Goal: Task Accomplishment & Management: Use online tool/utility

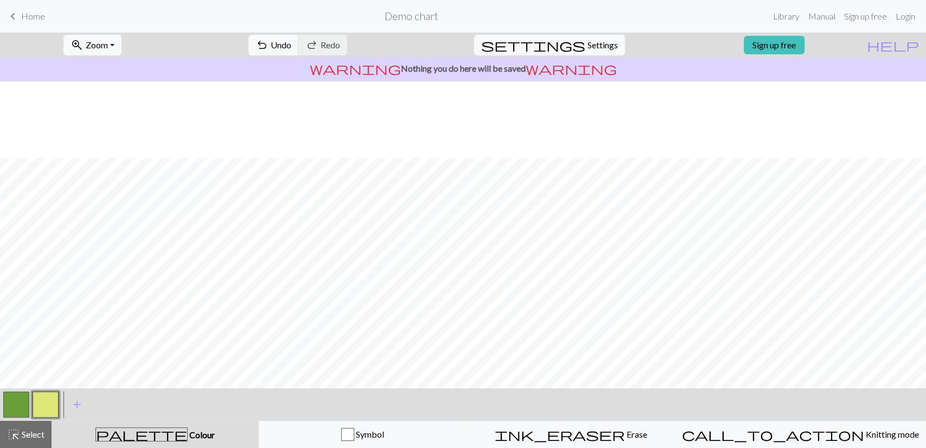
scroll to position [76, 0]
click at [30, 399] on div at bounding box center [16, 404] width 29 height 29
click at [13, 404] on button "button" at bounding box center [16, 404] width 26 height 26
click at [45, 393] on button "button" at bounding box center [46, 404] width 26 height 26
click at [9, 393] on button "button" at bounding box center [16, 404] width 26 height 26
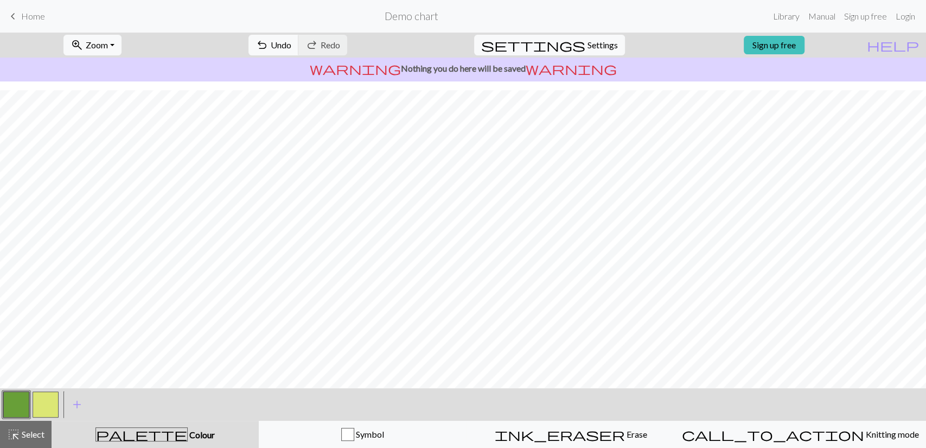
click at [39, 397] on button "button" at bounding box center [46, 404] width 26 height 26
click at [18, 405] on button "button" at bounding box center [16, 404] width 26 height 26
click at [31, 400] on div at bounding box center [45, 404] width 29 height 29
click at [51, 400] on button "button" at bounding box center [46, 404] width 26 height 26
click at [18, 405] on button "button" at bounding box center [16, 404] width 26 height 26
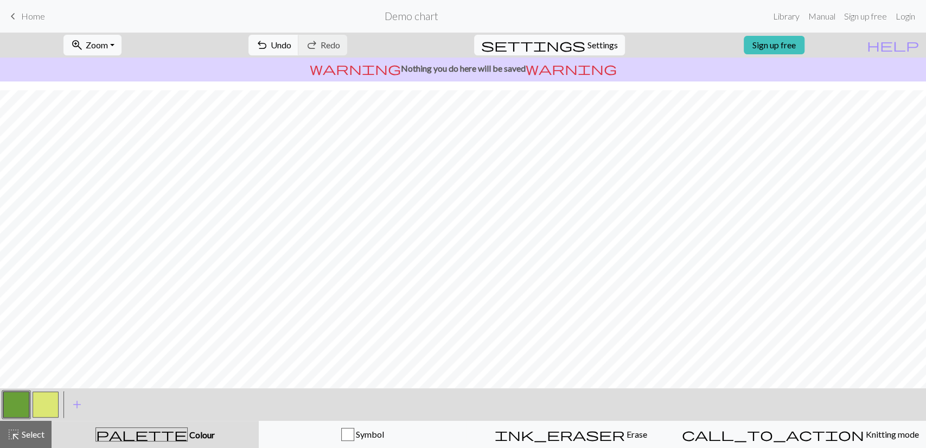
click at [15, 407] on button "button" at bounding box center [16, 404] width 26 height 26
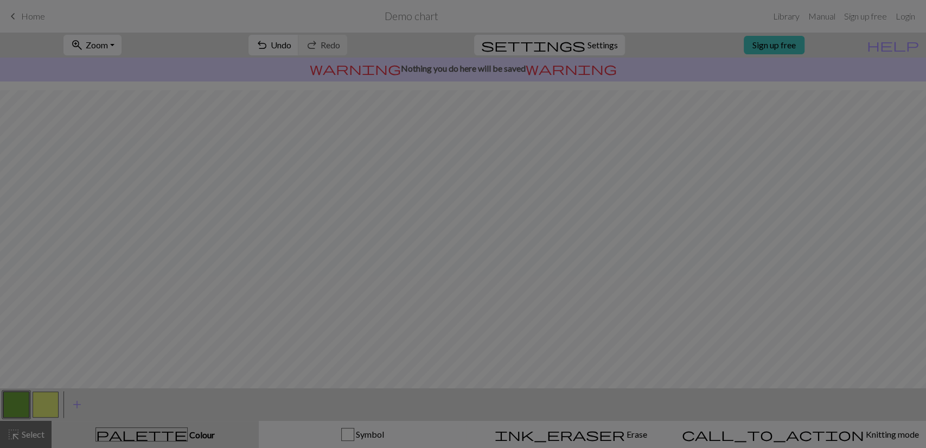
click at [15, 407] on div "Edit colour Name MC Use advanced picker workspace_premium Become a Pro user to …" at bounding box center [463, 224] width 926 height 448
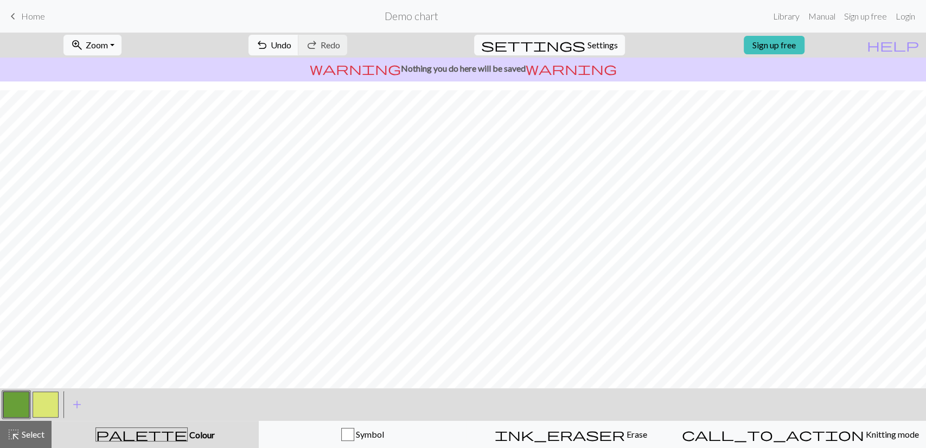
click at [45, 411] on button "button" at bounding box center [46, 404] width 26 height 26
click at [20, 409] on button "button" at bounding box center [16, 404] width 26 height 26
click at [49, 405] on button "button" at bounding box center [46, 404] width 26 height 26
click at [8, 397] on button "button" at bounding box center [16, 404] width 26 height 26
click at [52, 398] on button "button" at bounding box center [46, 404] width 26 height 26
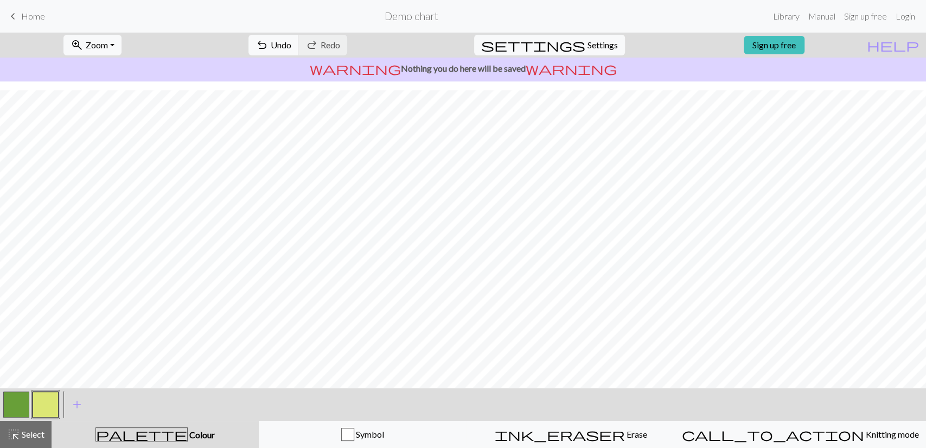
click at [11, 400] on button "button" at bounding box center [16, 404] width 26 height 26
click at [37, 405] on button "button" at bounding box center [46, 404] width 26 height 26
click at [14, 411] on button "button" at bounding box center [16, 404] width 26 height 26
click at [269, 40] on span "undo" at bounding box center [262, 44] width 13 height 15
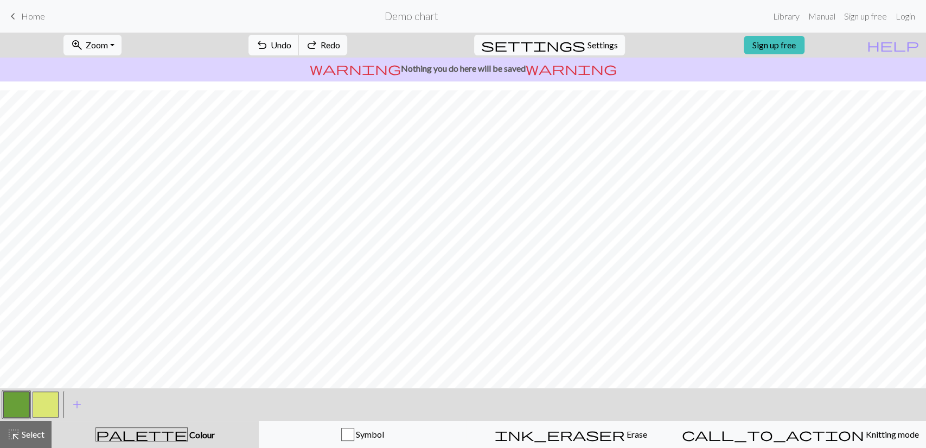
click at [269, 40] on span "undo" at bounding box center [262, 44] width 13 height 15
click at [43, 404] on button "button" at bounding box center [46, 404] width 26 height 26
click at [26, 400] on button "button" at bounding box center [16, 404] width 26 height 26
click at [50, 407] on button "button" at bounding box center [46, 404] width 26 height 26
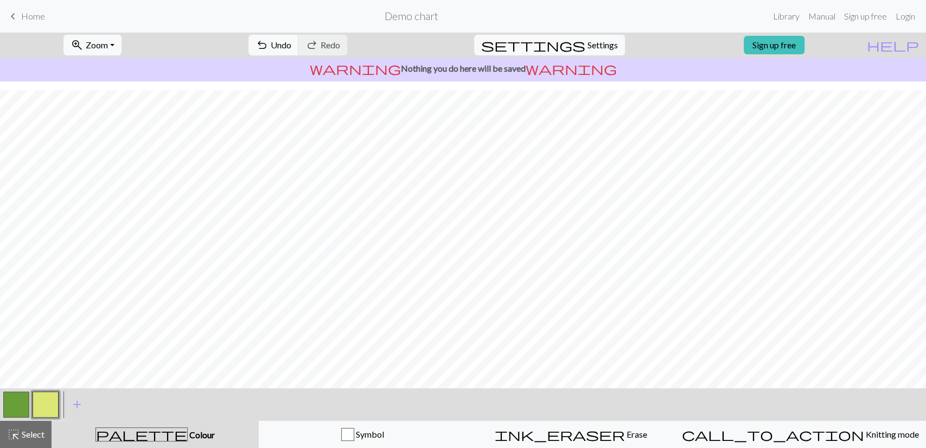
click at [11, 403] on button "button" at bounding box center [16, 404] width 26 height 26
click at [56, 410] on button "button" at bounding box center [46, 404] width 26 height 26
click at [21, 405] on button "button" at bounding box center [16, 404] width 26 height 26
click at [42, 399] on button "button" at bounding box center [46, 404] width 26 height 26
click at [269, 44] on span "undo" at bounding box center [262, 44] width 13 height 15
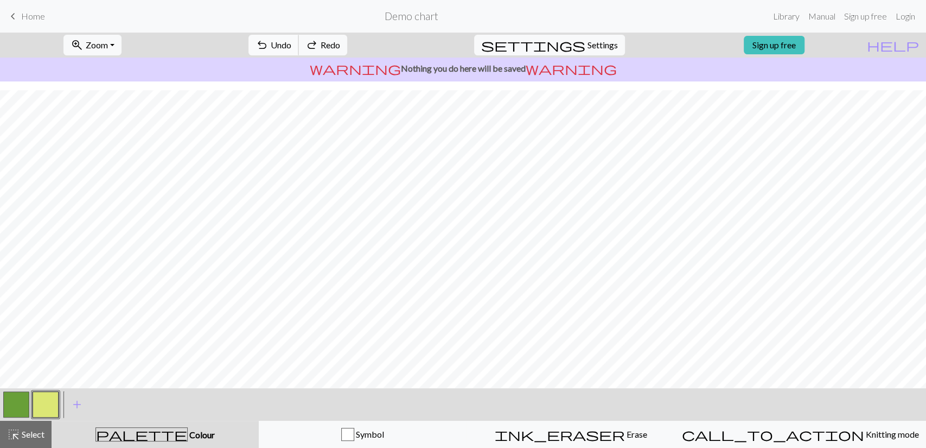
click at [269, 44] on span "undo" at bounding box center [262, 44] width 13 height 15
click at [19, 410] on button "button" at bounding box center [16, 404] width 26 height 26
click at [42, 399] on button "button" at bounding box center [46, 404] width 26 height 26
click at [24, 409] on button "button" at bounding box center [16, 404] width 26 height 26
click at [48, 408] on button "button" at bounding box center [46, 404] width 26 height 26
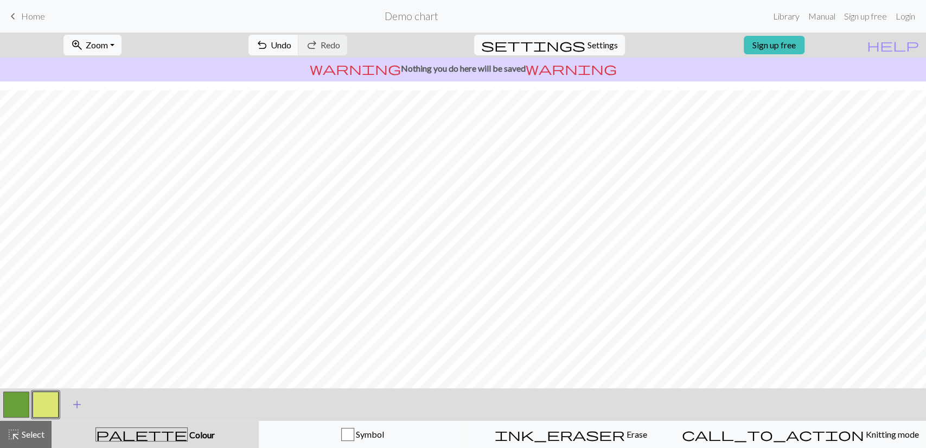
click at [69, 410] on button "add Add a colour" at bounding box center [76, 404] width 27 height 27
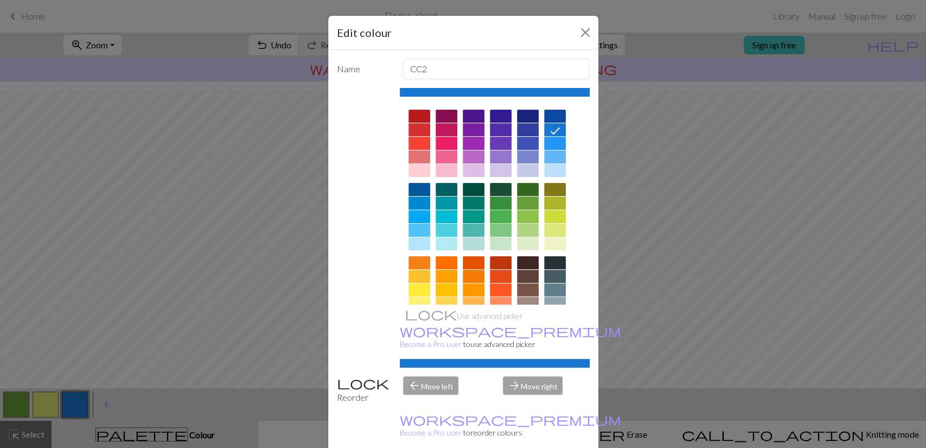
click at [492, 215] on div at bounding box center [501, 216] width 22 height 13
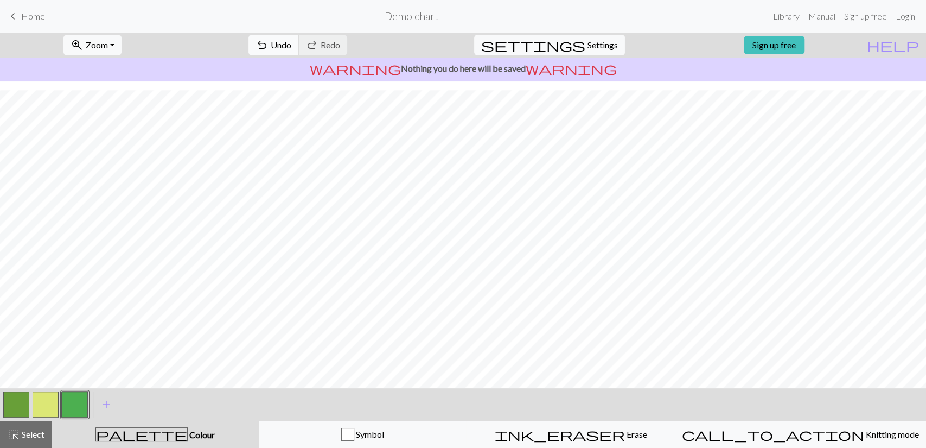
click at [299, 49] on button "undo Undo Undo" at bounding box center [273, 45] width 50 height 21
click at [49, 403] on button "button" at bounding box center [46, 404] width 26 height 26
click at [45, 411] on button "button" at bounding box center [46, 404] width 26 height 26
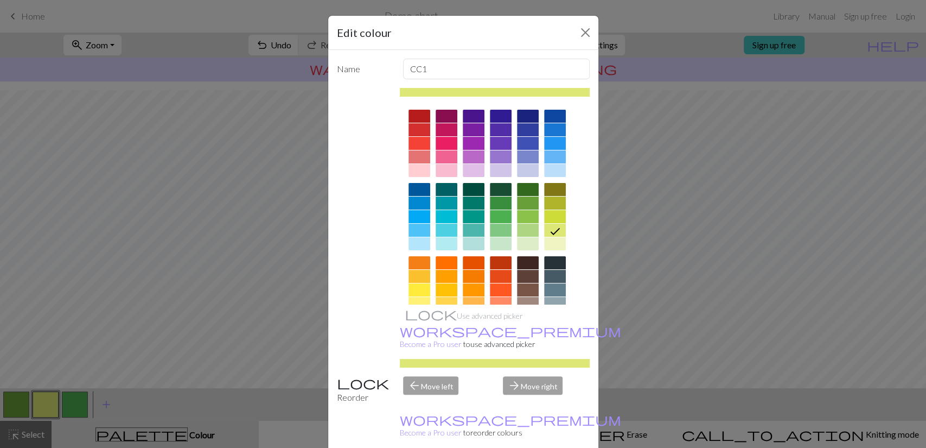
click at [228, 212] on div "Edit colour Name CC1 Use advanced picker workspace_premium Become a Pro user to…" at bounding box center [463, 224] width 926 height 448
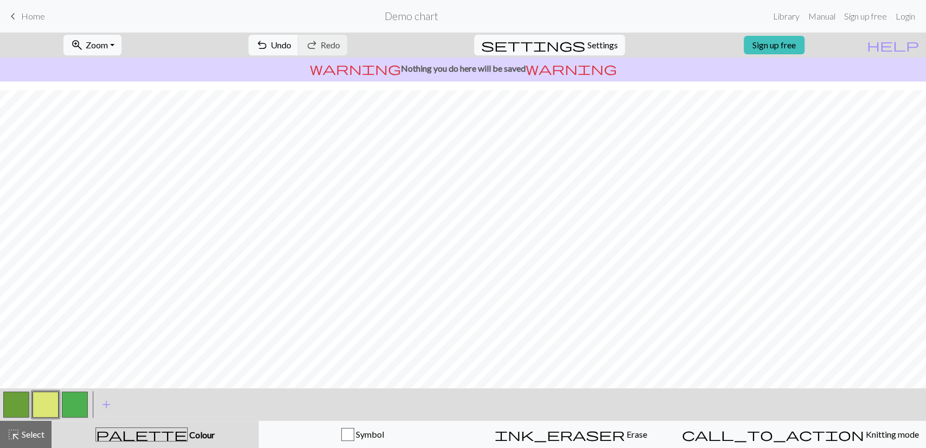
click at [74, 398] on button "button" at bounding box center [75, 404] width 26 height 26
click at [43, 399] on button "button" at bounding box center [46, 404] width 26 height 26
click at [74, 398] on button "button" at bounding box center [75, 404] width 26 height 26
click at [49, 394] on button "button" at bounding box center [46, 404] width 26 height 26
click at [79, 393] on button "button" at bounding box center [75, 404] width 26 height 26
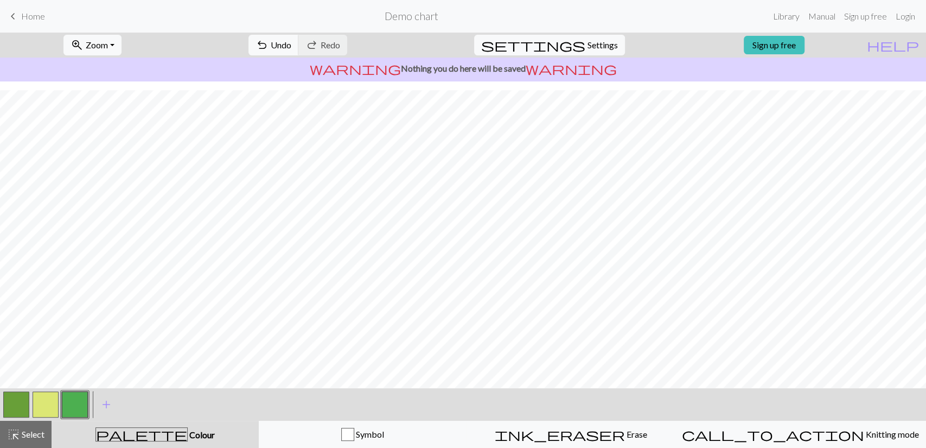
click at [22, 398] on button "button" at bounding box center [16, 404] width 26 height 26
click at [25, 412] on button "button" at bounding box center [16, 404] width 26 height 26
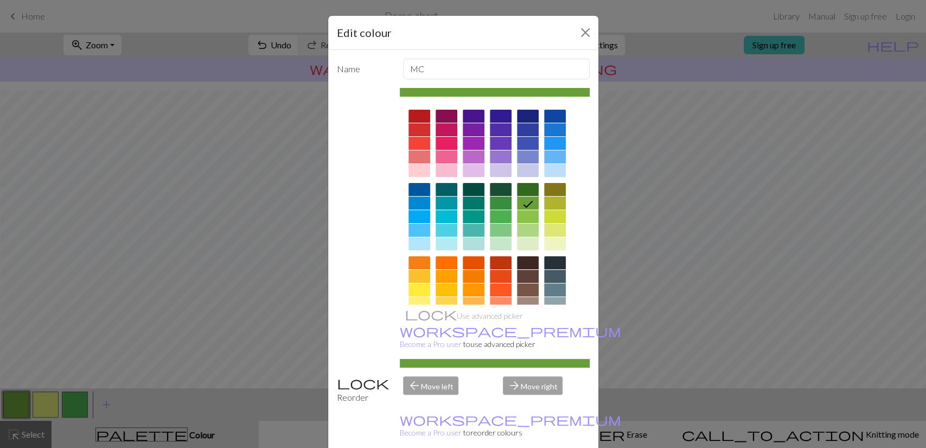
click at [499, 206] on div at bounding box center [501, 202] width 22 height 13
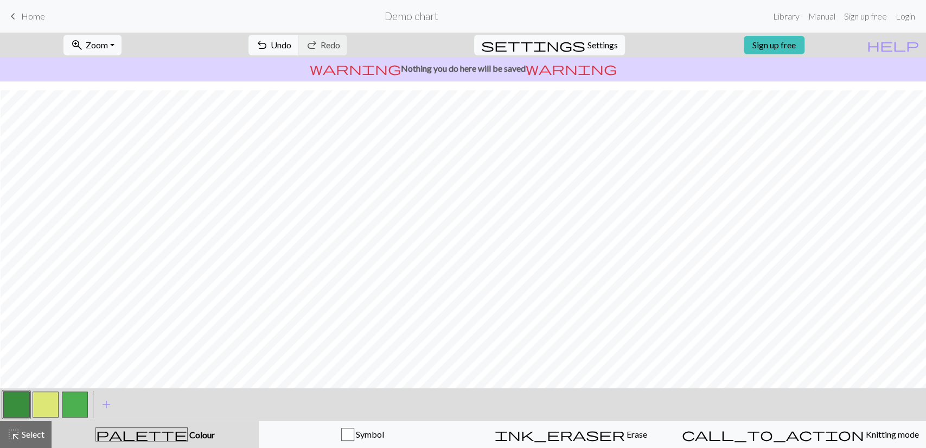
click at [14, 413] on button "button" at bounding box center [16, 404] width 26 height 26
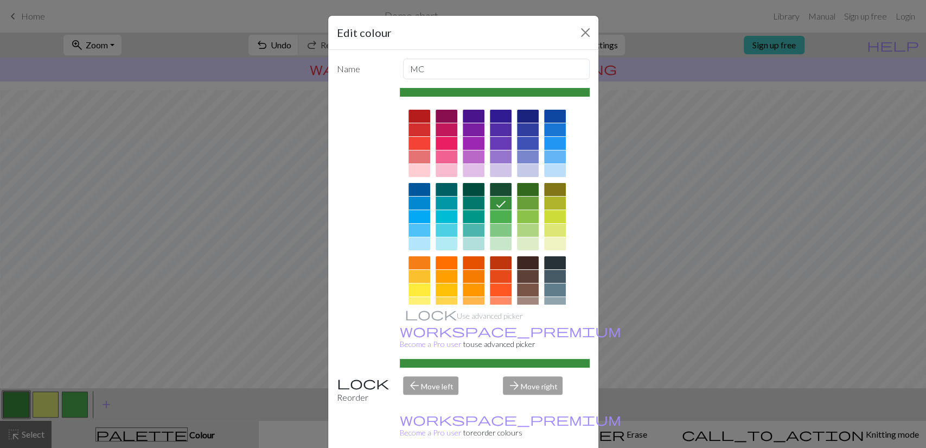
drag, startPoint x: 14, startPoint y: 413, endPoint x: 474, endPoint y: 193, distance: 510.3
click at [474, 193] on div at bounding box center [474, 189] width 22 height 13
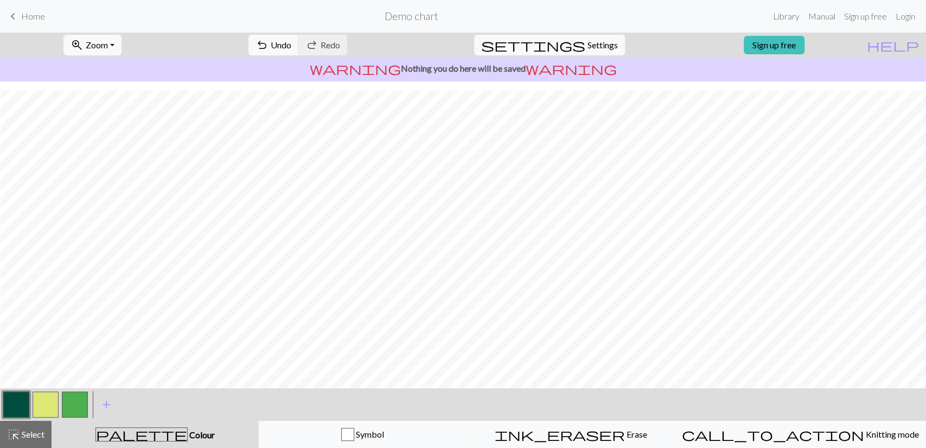
click at [82, 399] on button "button" at bounding box center [75, 404] width 26 height 26
click at [24, 413] on button "button" at bounding box center [16, 404] width 26 height 26
click at [73, 409] on button "button" at bounding box center [75, 404] width 26 height 26
click at [27, 404] on button "button" at bounding box center [16, 404] width 26 height 26
click at [78, 411] on button "button" at bounding box center [75, 404] width 26 height 26
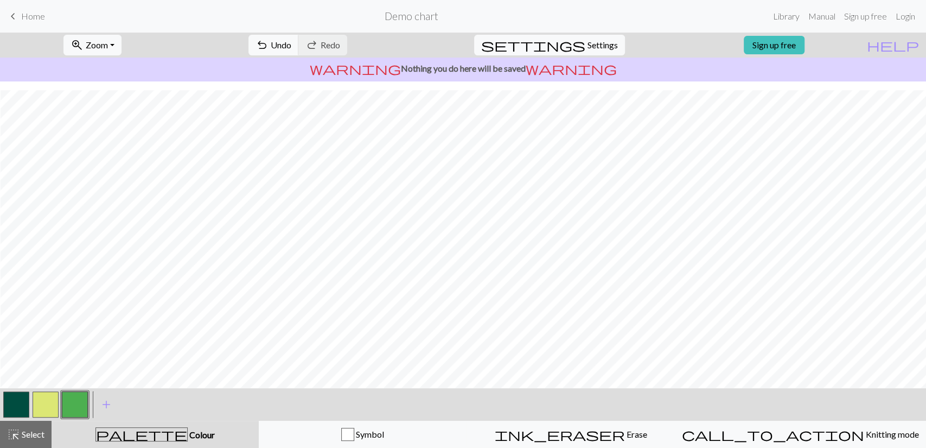
click at [82, 395] on button "button" at bounding box center [75, 404] width 26 height 26
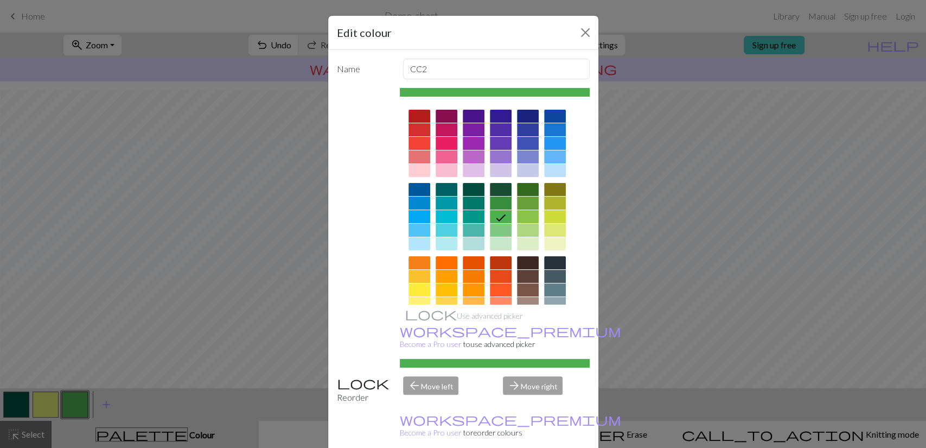
click at [187, 285] on div "Edit colour Name CC2 Use advanced picker workspace_premium Become a Pro user to…" at bounding box center [463, 224] width 926 height 448
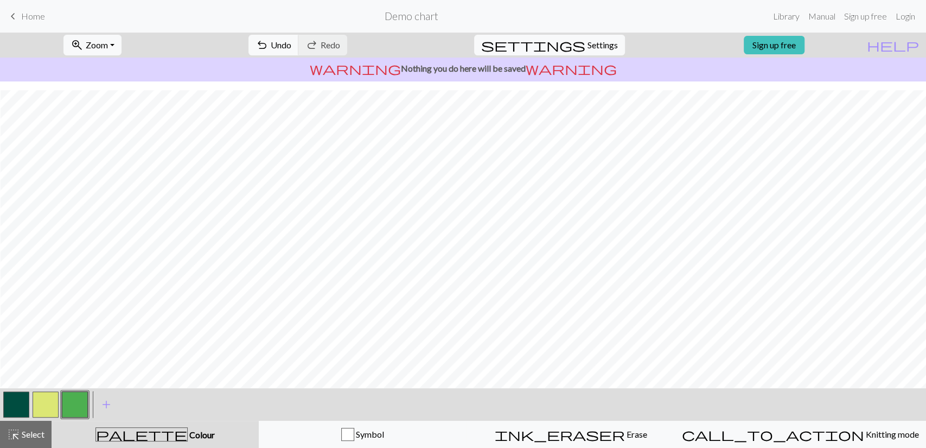
click at [85, 406] on button "button" at bounding box center [75, 404] width 26 height 26
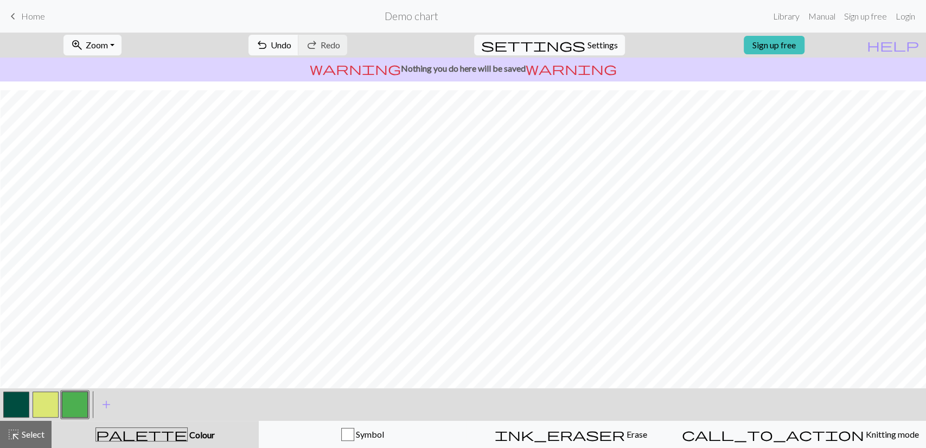
click at [11, 406] on button "button" at bounding box center [16, 404] width 26 height 26
click at [69, 398] on button "button" at bounding box center [75, 404] width 26 height 26
click at [48, 403] on button "button" at bounding box center [46, 404] width 26 height 26
click at [53, 399] on button "button" at bounding box center [46, 404] width 26 height 26
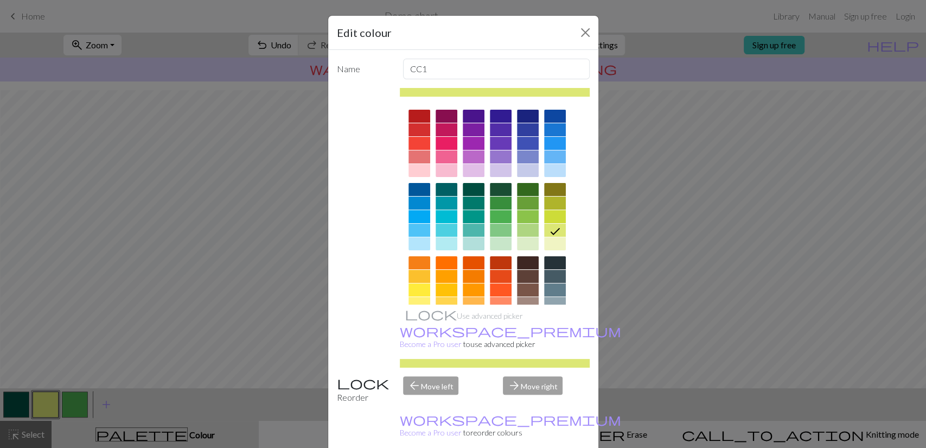
click at [63, 362] on div "Edit colour Name CC1 Use advanced picker workspace_premium Become a Pro user to…" at bounding box center [463, 224] width 926 height 448
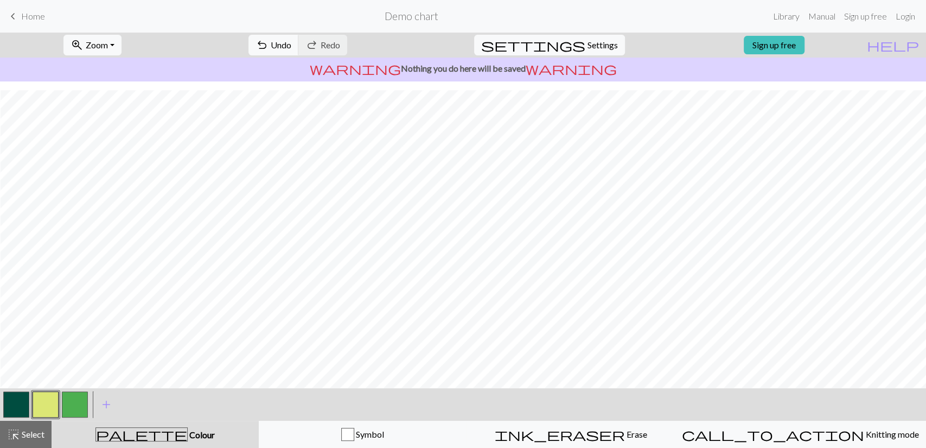
click at [78, 401] on button "button" at bounding box center [75, 404] width 26 height 26
click at [78, 411] on button "button" at bounding box center [75, 404] width 26 height 26
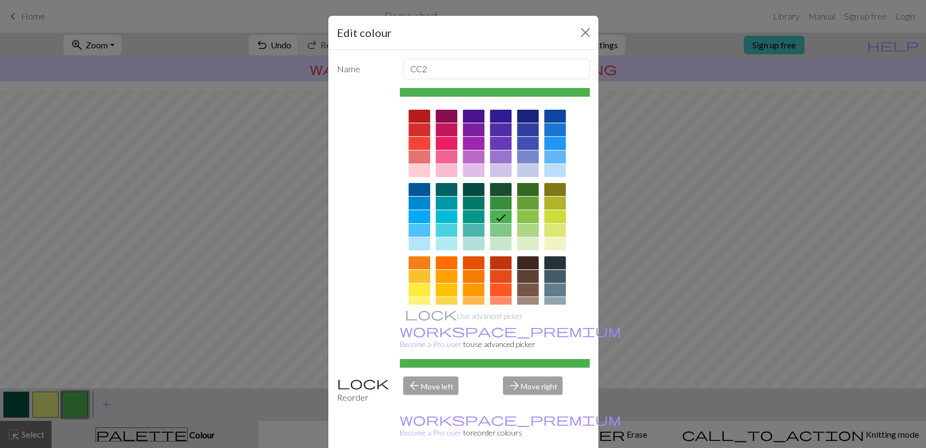
click at [98, 325] on div "Edit colour Name CC2 Use advanced picker workspace_premium Become a Pro user to…" at bounding box center [463, 224] width 926 height 448
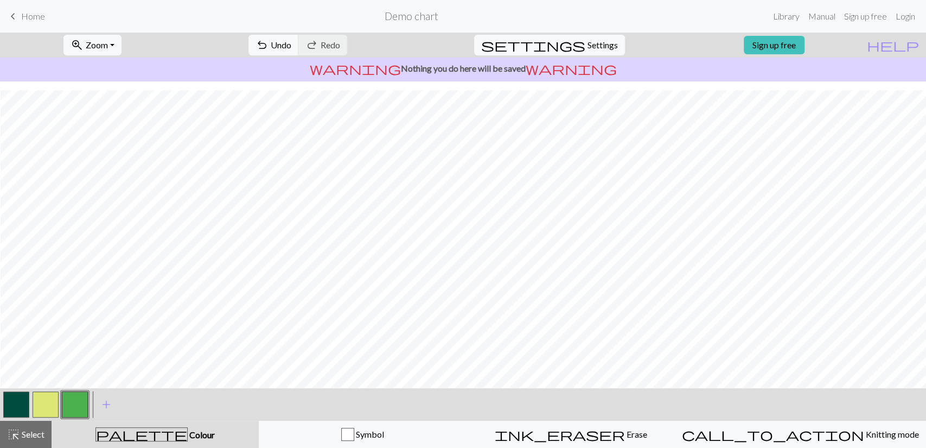
click at [52, 397] on button "button" at bounding box center [46, 404] width 26 height 26
click at [76, 404] on button "button" at bounding box center [75, 404] width 26 height 26
click at [53, 398] on button "button" at bounding box center [46, 404] width 26 height 26
click at [76, 401] on button "button" at bounding box center [75, 404] width 26 height 26
click at [52, 402] on button "button" at bounding box center [46, 404] width 26 height 26
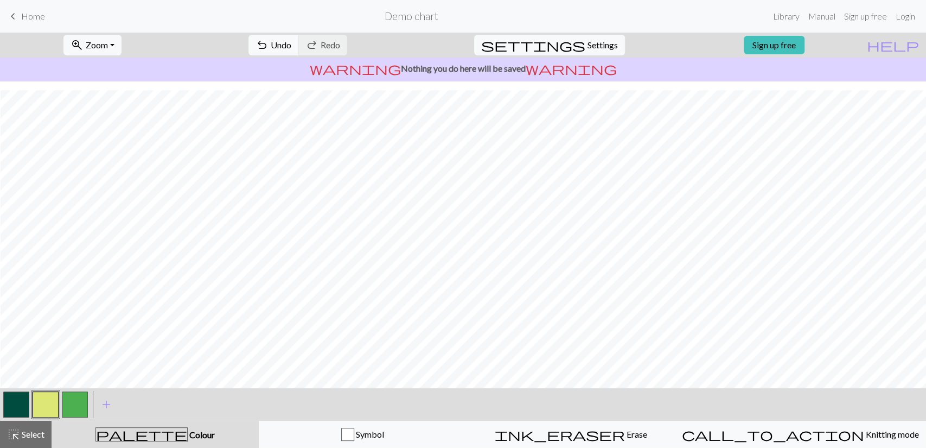
click at [69, 401] on button "button" at bounding box center [75, 404] width 26 height 26
click at [49, 397] on button "button" at bounding box center [46, 404] width 26 height 26
click at [10, 411] on button "button" at bounding box center [16, 404] width 26 height 26
click at [48, 399] on button "button" at bounding box center [46, 404] width 26 height 26
click at [82, 398] on button "button" at bounding box center [75, 404] width 26 height 26
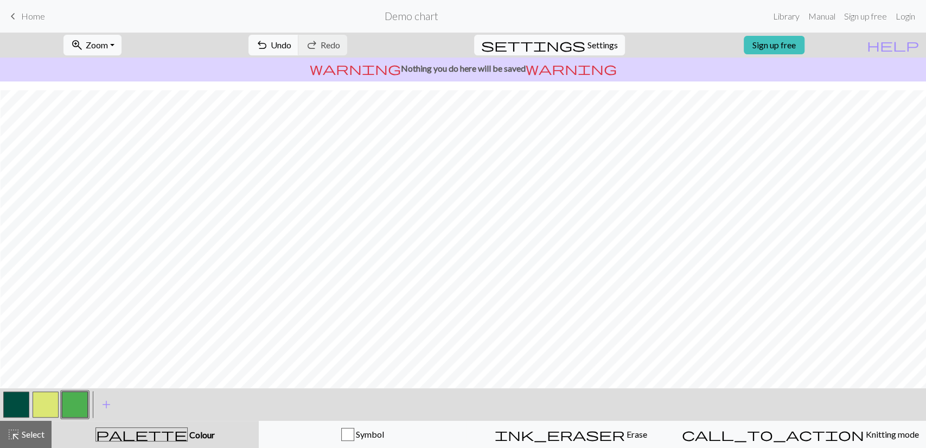
click at [51, 410] on button "button" at bounding box center [46, 404] width 26 height 26
click at [19, 400] on button "button" at bounding box center [16, 404] width 26 height 26
click at [46, 407] on button "button" at bounding box center [46, 404] width 26 height 26
click at [24, 405] on button "button" at bounding box center [16, 404] width 26 height 26
click at [50, 404] on button "button" at bounding box center [46, 404] width 26 height 26
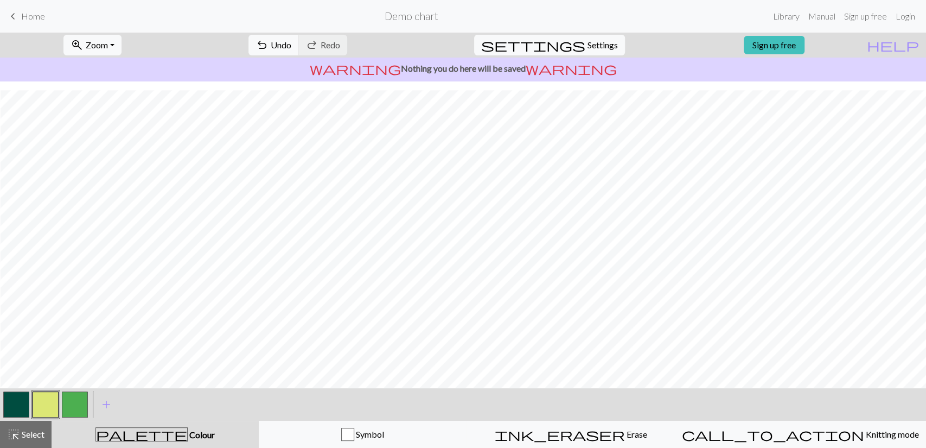
click at [25, 407] on button "button" at bounding box center [16, 404] width 26 height 26
click at [49, 397] on button "button" at bounding box center [46, 404] width 26 height 26
click at [79, 397] on button "button" at bounding box center [75, 404] width 26 height 26
click at [50, 399] on button "button" at bounding box center [46, 404] width 26 height 26
click at [84, 394] on button "button" at bounding box center [75, 404] width 26 height 26
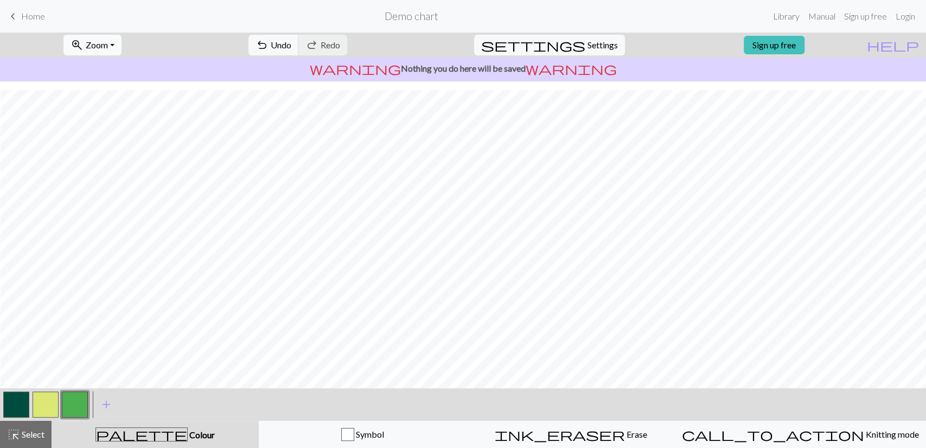
click at [122, 51] on button "zoom_in Zoom Zoom" at bounding box center [92, 45] width 58 height 21
click at [150, 122] on button "50%" at bounding box center [107, 130] width 86 height 17
click at [108, 47] on span "Zoom" at bounding box center [97, 45] width 22 height 10
click at [128, 72] on button "Fit all" at bounding box center [107, 68] width 86 height 17
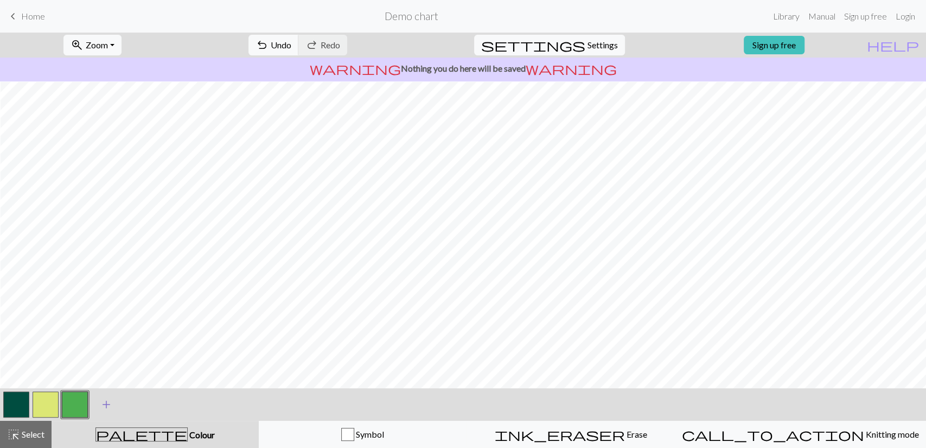
click at [107, 411] on span "add" at bounding box center [106, 404] width 13 height 15
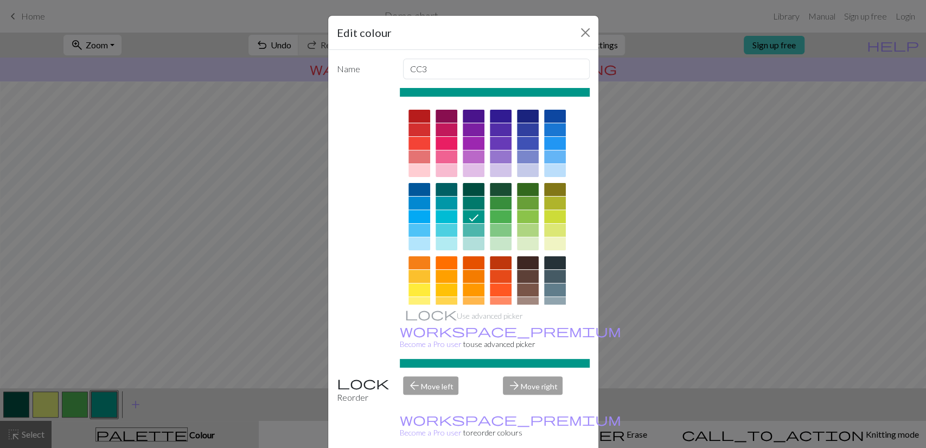
click at [174, 268] on div "Edit colour Name CC3 Use advanced picker workspace_premium Become a Pro user to…" at bounding box center [463, 224] width 926 height 448
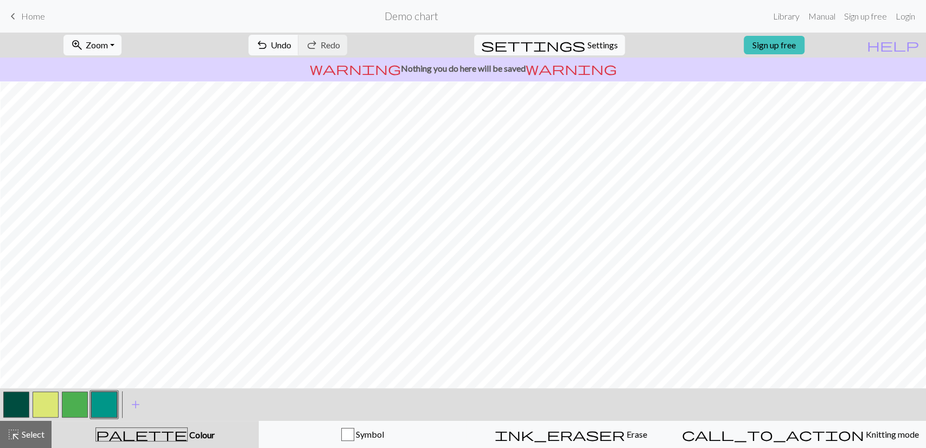
drag, startPoint x: 104, startPoint y: 405, endPoint x: 100, endPoint y: 412, distance: 8.3
click at [100, 412] on button "button" at bounding box center [104, 404] width 26 height 26
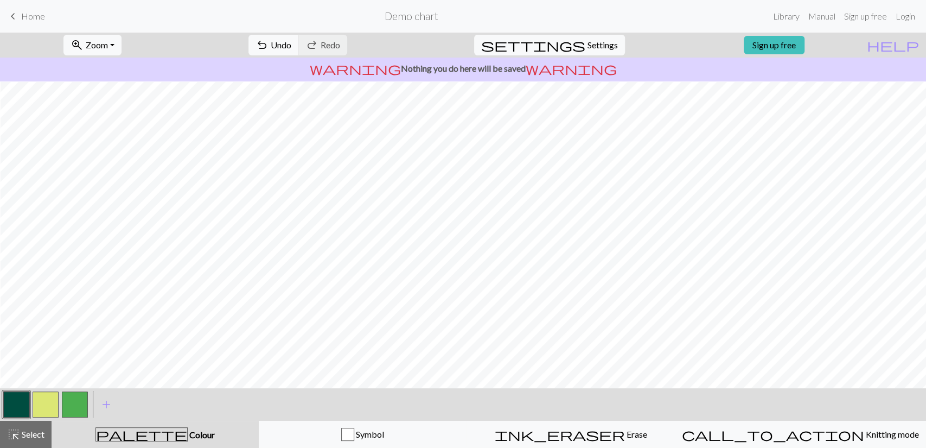
click at [65, 403] on button "button" at bounding box center [75, 404] width 26 height 26
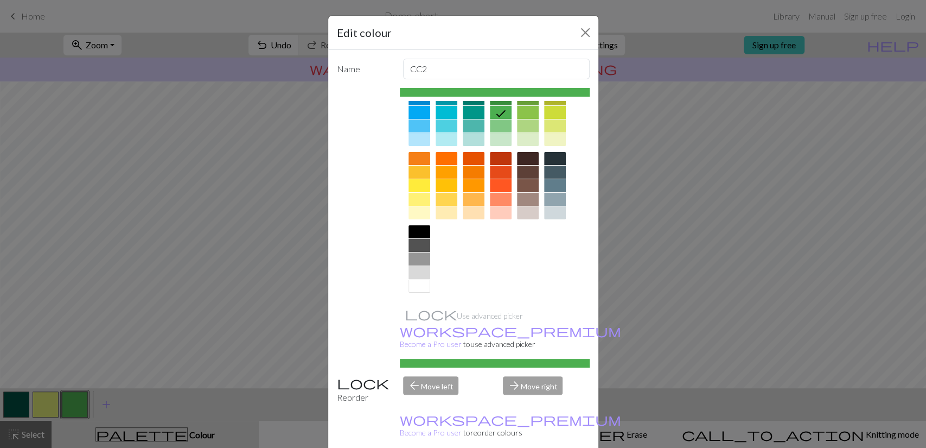
scroll to position [0, 0]
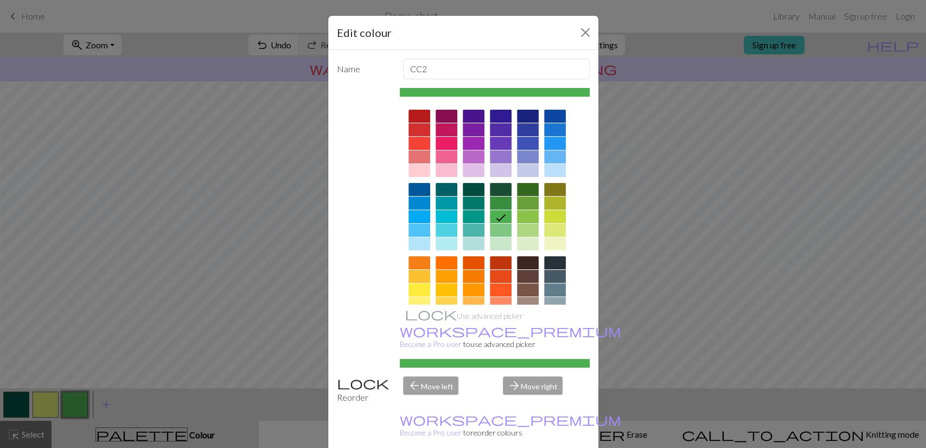
click at [520, 377] on div "arrow_forward Move right" at bounding box center [546, 390] width 100 height 28
click at [520, 376] on div "arrow_forward Move right" at bounding box center [546, 390] width 100 height 28
click at [447, 376] on div "arrow_back Move left" at bounding box center [447, 390] width 100 height 28
click at [464, 221] on div at bounding box center [474, 216] width 22 height 13
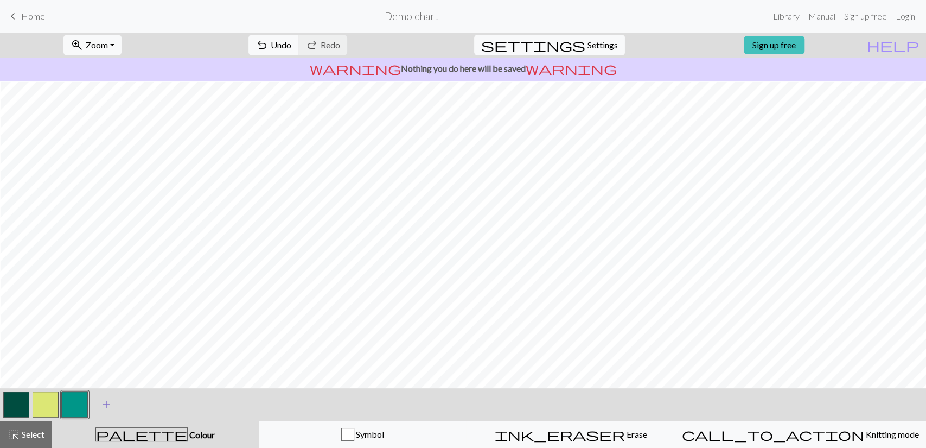
click at [105, 400] on span "add" at bounding box center [106, 404] width 13 height 15
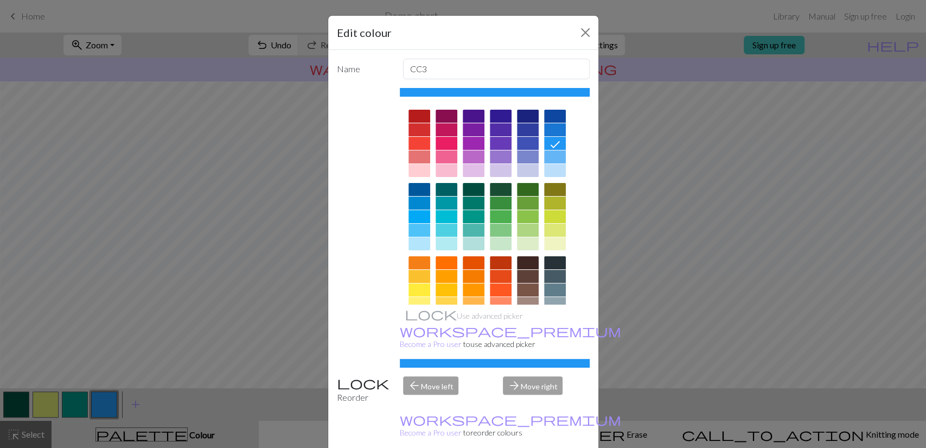
click at [418, 146] on div at bounding box center [420, 143] width 22 height 13
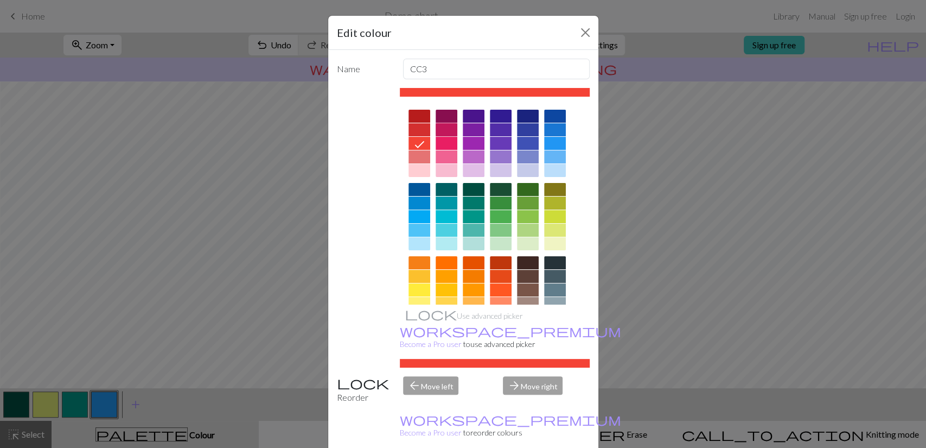
click at [443, 131] on div at bounding box center [447, 129] width 22 height 13
click at [443, 140] on div at bounding box center [447, 143] width 22 height 13
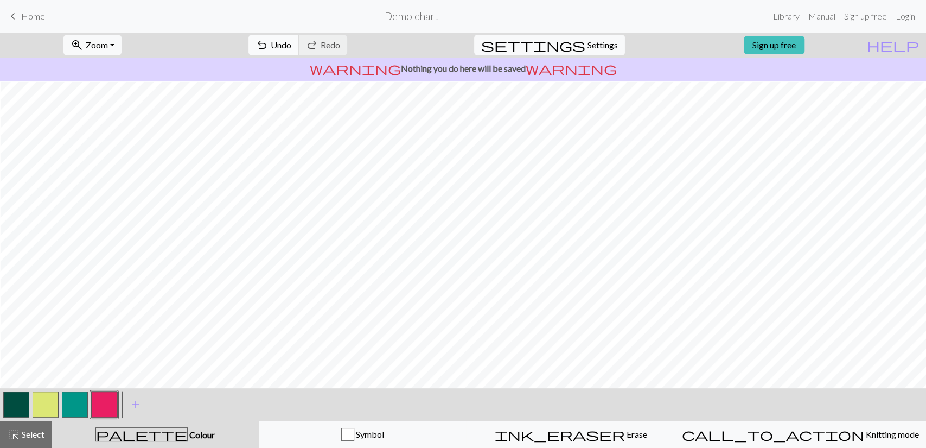
click at [291, 49] on span "Undo" at bounding box center [281, 45] width 21 height 10
click at [26, 403] on button "button" at bounding box center [16, 404] width 26 height 26
click at [74, 411] on button "button" at bounding box center [75, 404] width 26 height 26
click at [299, 53] on button "undo Undo Undo" at bounding box center [273, 45] width 50 height 21
click at [39, 394] on button "button" at bounding box center [46, 404] width 26 height 26
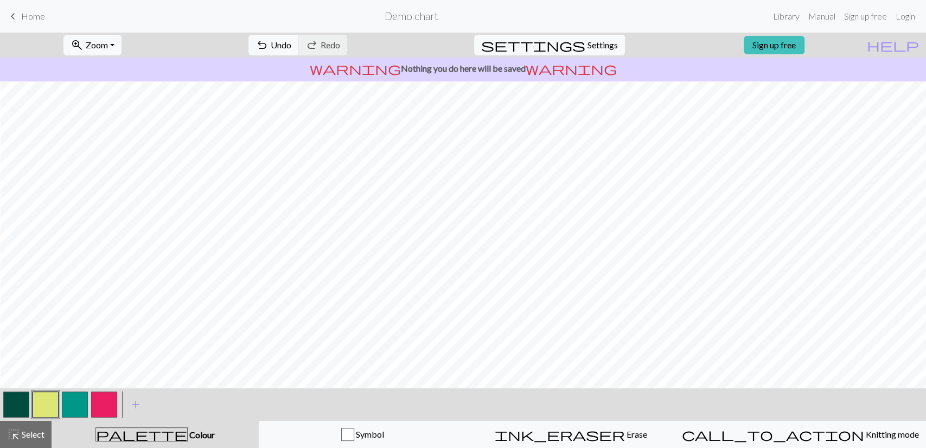
click at [13, 401] on button "button" at bounding box center [16, 404] width 26 height 26
click at [48, 408] on button "button" at bounding box center [46, 404] width 26 height 26
click at [62, 411] on button "button" at bounding box center [75, 404] width 26 height 26
click at [49, 406] on button "button" at bounding box center [46, 404] width 26 height 26
click at [79, 404] on button "button" at bounding box center [75, 404] width 26 height 26
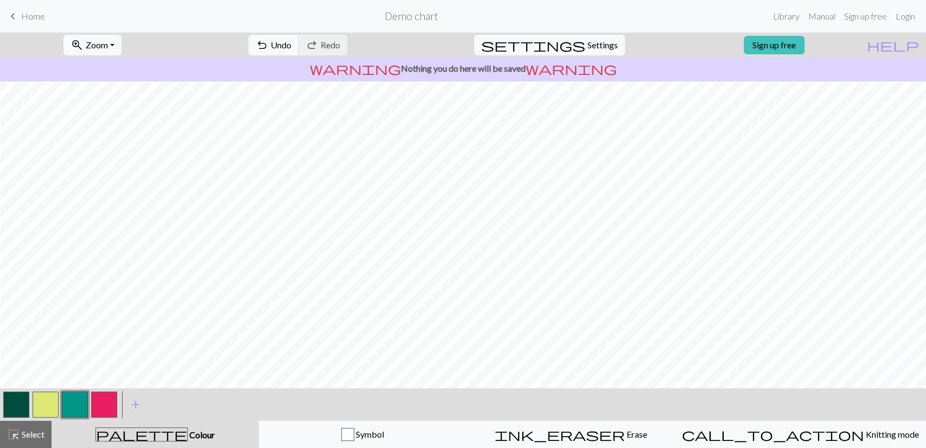
click at [17, 400] on button "button" at bounding box center [16, 404] width 26 height 26
click at [74, 411] on button "button" at bounding box center [75, 404] width 26 height 26
click at [16, 410] on button "button" at bounding box center [16, 404] width 26 height 26
click at [43, 411] on button "button" at bounding box center [46, 404] width 26 height 26
click at [24, 401] on button "button" at bounding box center [16, 404] width 26 height 26
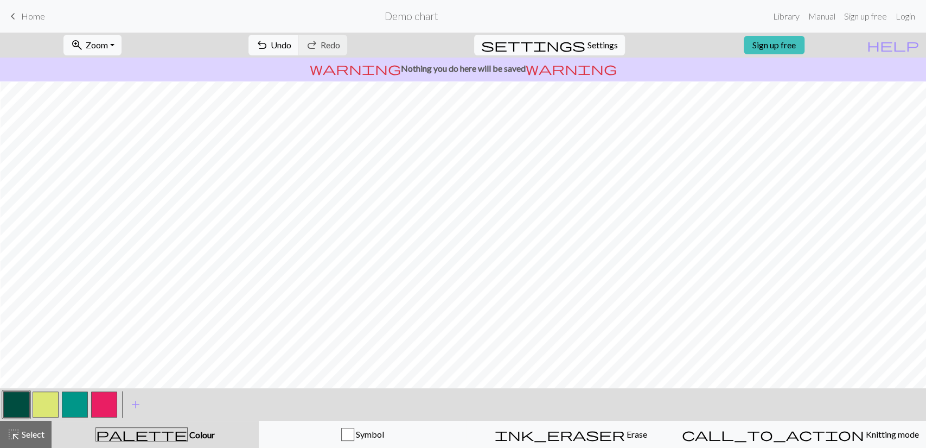
click at [98, 410] on button "button" at bounding box center [104, 404] width 26 height 26
click at [82, 397] on button "button" at bounding box center [75, 404] width 26 height 26
click at [102, 406] on button "button" at bounding box center [104, 404] width 26 height 26
click at [54, 400] on button "button" at bounding box center [46, 404] width 26 height 26
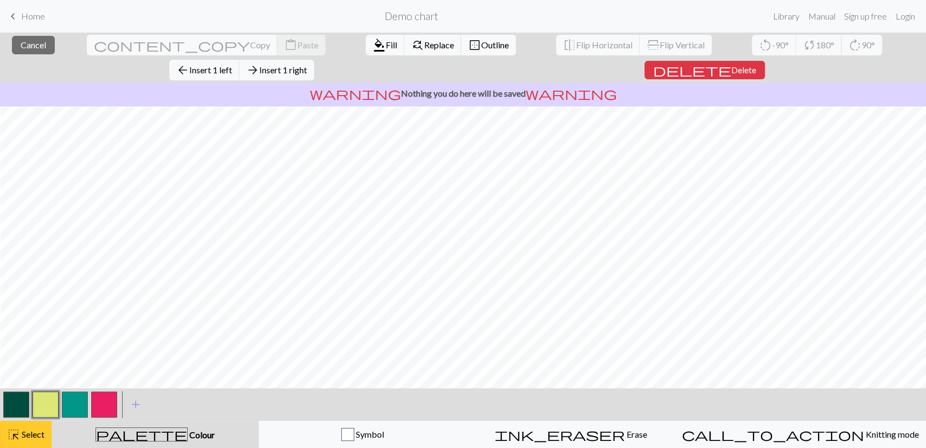
click at [47, 440] on button "highlight_alt Select Select" at bounding box center [26, 433] width 52 height 27
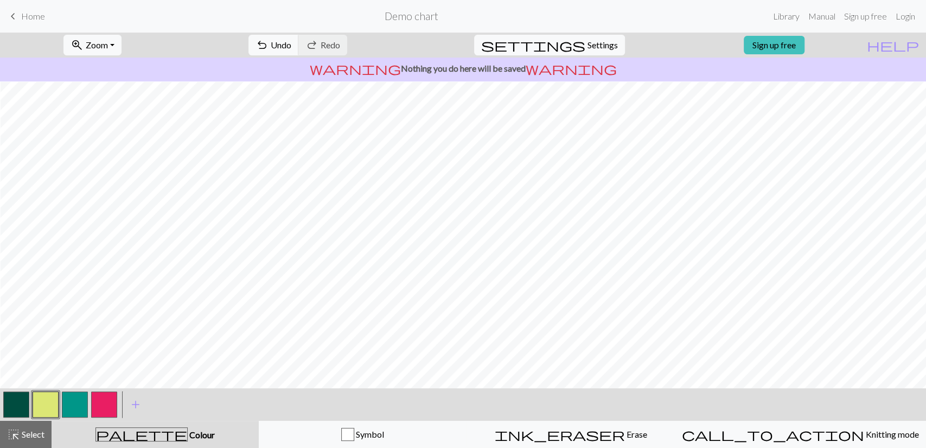
click at [46, 405] on button "button" at bounding box center [46, 404] width 26 height 26
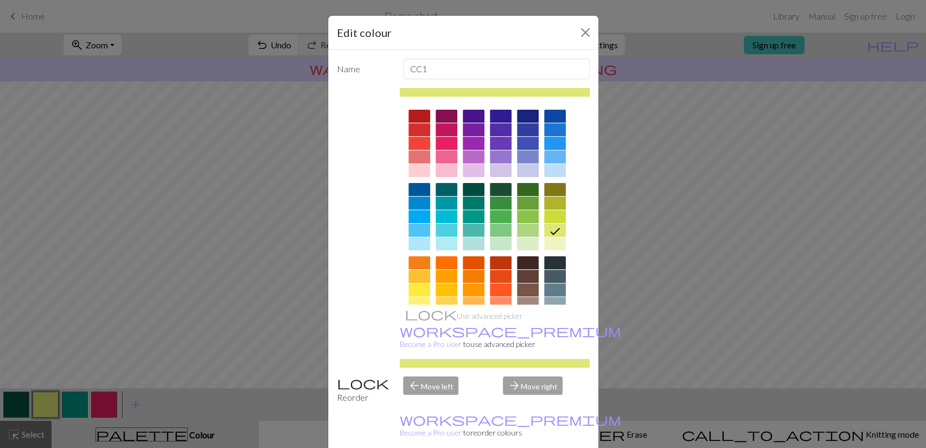
click at [173, 317] on div "Edit colour Name CC1 Use advanced picker workspace_premium Become a Pro user to…" at bounding box center [463, 224] width 926 height 448
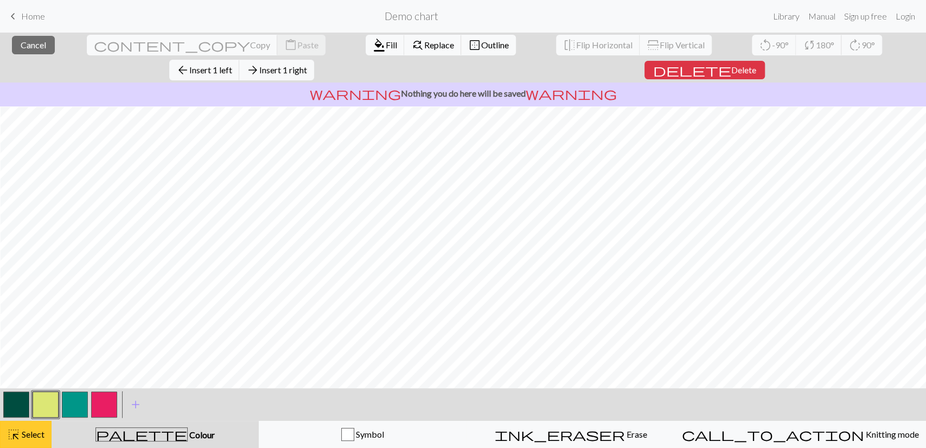
click at [42, 429] on span "Select" at bounding box center [32, 434] width 24 height 10
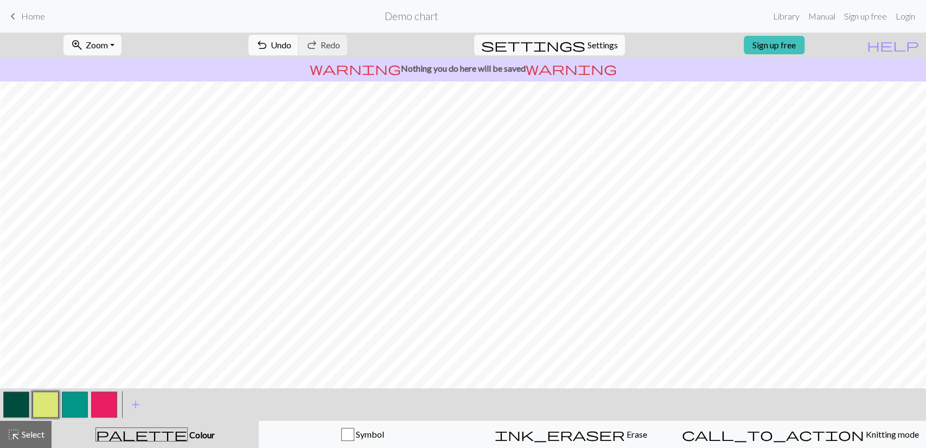
click at [80, 400] on button "button" at bounding box center [75, 404] width 26 height 26
click at [60, 406] on div at bounding box center [74, 404] width 29 height 29
click at [52, 405] on button "button" at bounding box center [46, 404] width 26 height 26
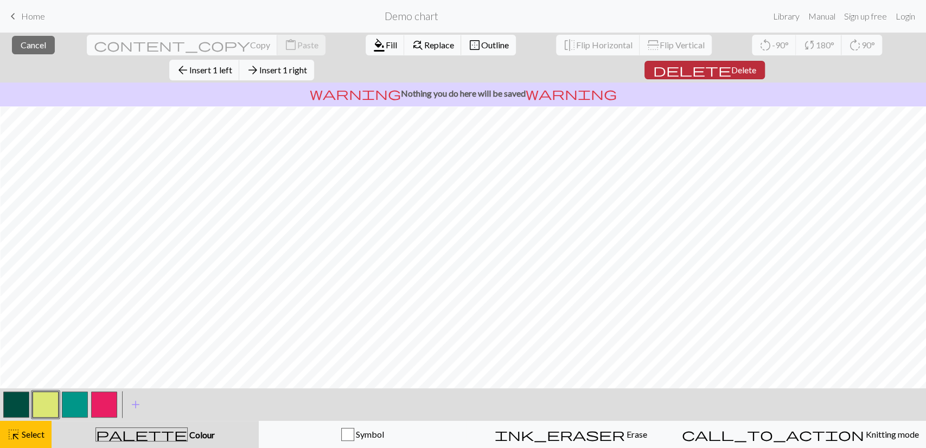
click at [756, 65] on span "Delete" at bounding box center [743, 70] width 25 height 10
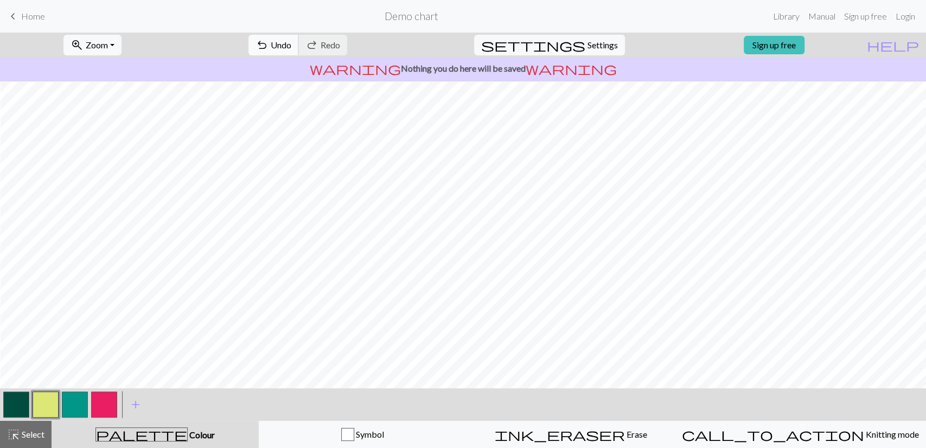
click at [291, 49] on span "Undo" at bounding box center [281, 45] width 21 height 10
click at [340, 46] on span "Redo" at bounding box center [331, 45] width 20 height 10
click at [109, 412] on button "button" at bounding box center [104, 404] width 26 height 26
click at [69, 412] on button "button" at bounding box center [75, 404] width 26 height 26
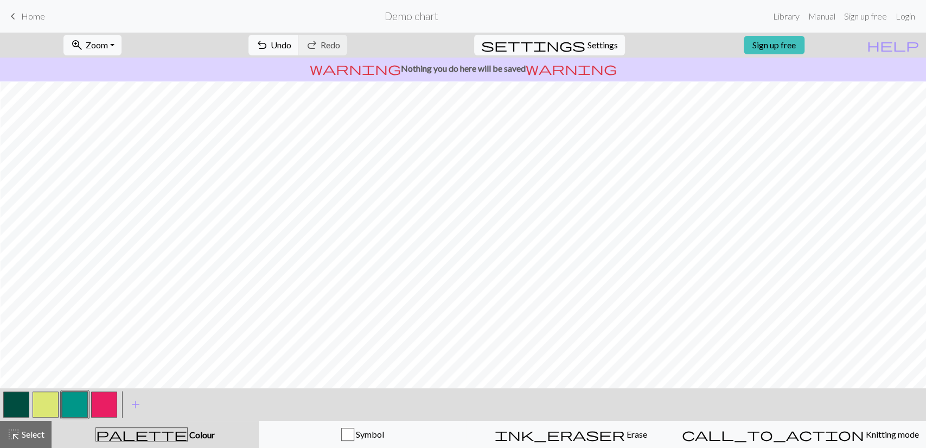
click at [101, 395] on button "button" at bounding box center [104, 404] width 26 height 26
click at [74, 403] on button "button" at bounding box center [75, 404] width 26 height 26
click at [111, 403] on button "button" at bounding box center [104, 404] width 26 height 26
click at [78, 401] on button "button" at bounding box center [75, 404] width 26 height 26
click at [20, 406] on button "button" at bounding box center [16, 404] width 26 height 26
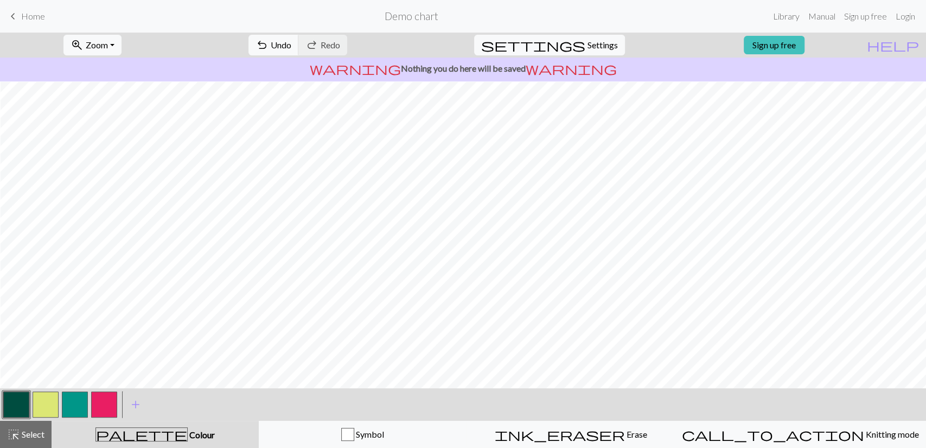
click at [106, 403] on button "button" at bounding box center [104, 404] width 26 height 26
click at [17, 401] on button "button" at bounding box center [16, 404] width 26 height 26
click at [116, 397] on button "button" at bounding box center [104, 404] width 26 height 26
click at [122, 42] on button "zoom_in Zoom Zoom" at bounding box center [92, 45] width 58 height 21
click at [136, 129] on button "50%" at bounding box center [107, 130] width 86 height 17
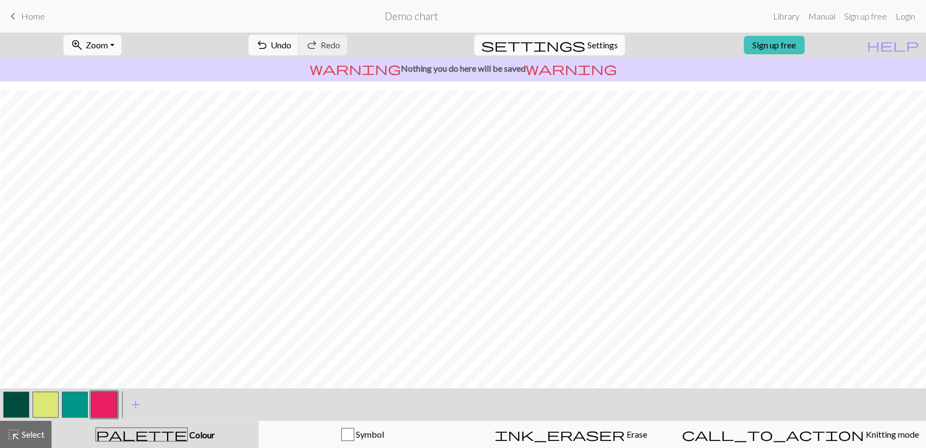
click at [590, 39] on span "Settings" at bounding box center [603, 45] width 30 height 13
select select "fingering"
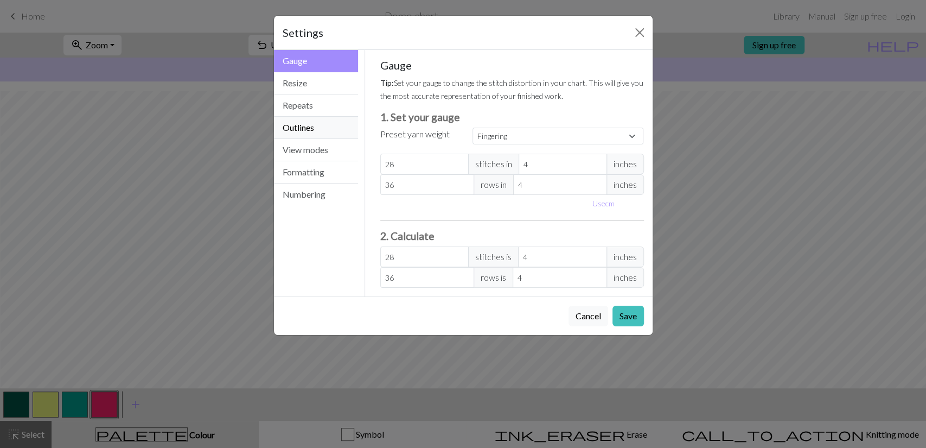
click at [316, 130] on button "Outlines" at bounding box center [316, 128] width 85 height 22
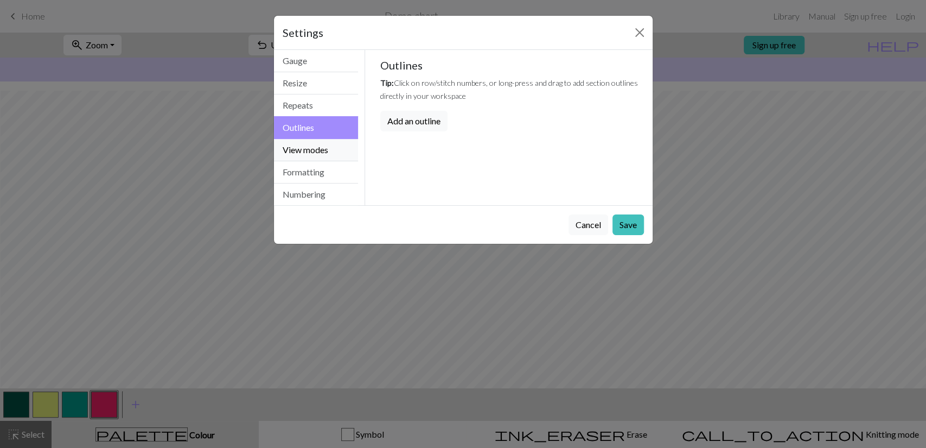
click at [326, 147] on button "View modes" at bounding box center [316, 150] width 85 height 22
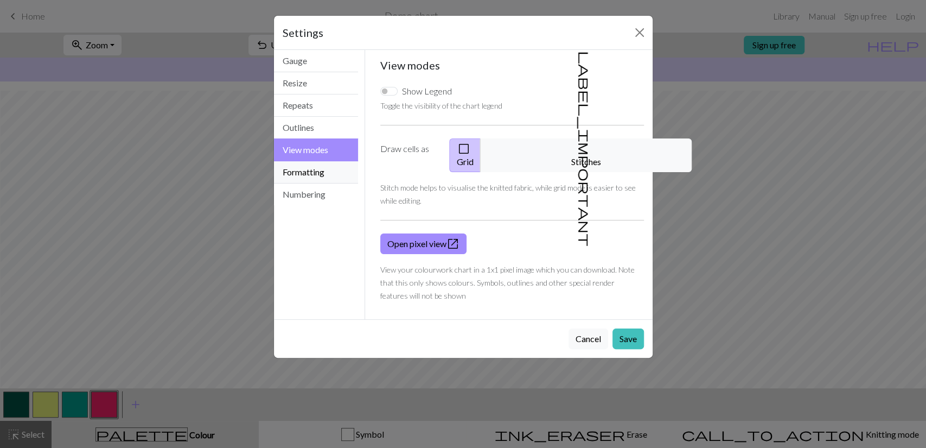
drag, startPoint x: 326, startPoint y: 147, endPoint x: 330, endPoint y: 166, distance: 19.5
click at [330, 166] on div "Gauge Resize Repeats Outlines View modes Formatting Numbering" at bounding box center [316, 127] width 85 height 155
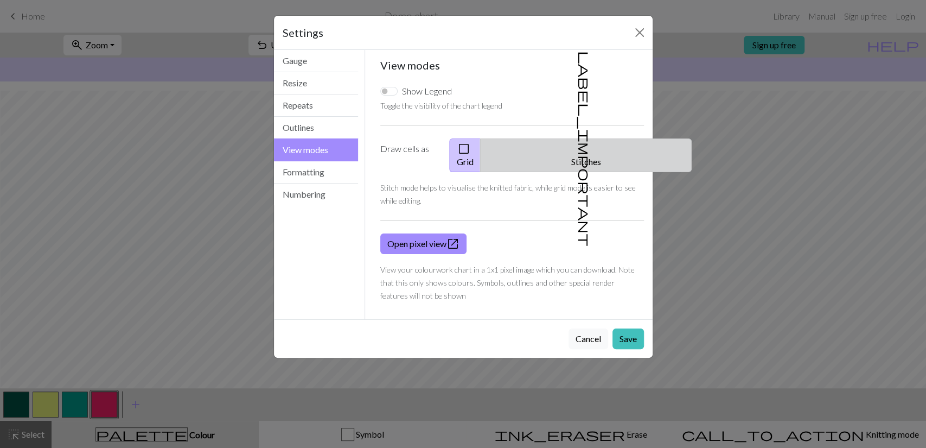
click at [610, 151] on button "label_important Stitches" at bounding box center [586, 155] width 212 height 34
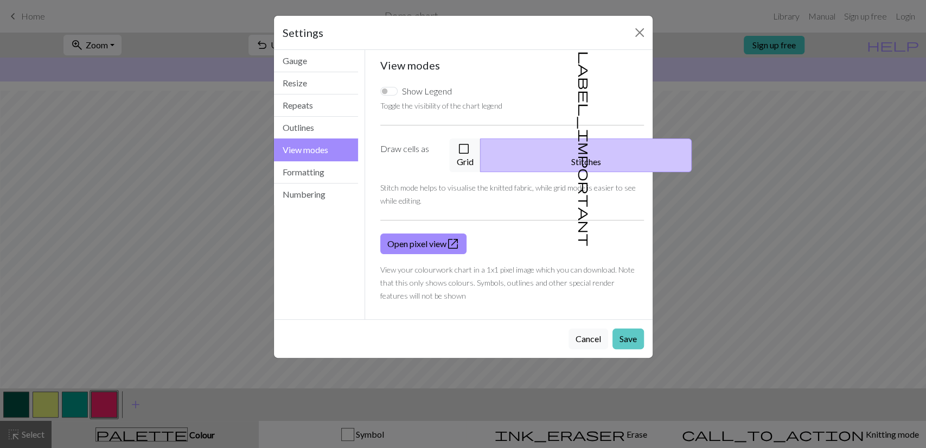
click at [619, 328] on button "Save" at bounding box center [628, 338] width 31 height 21
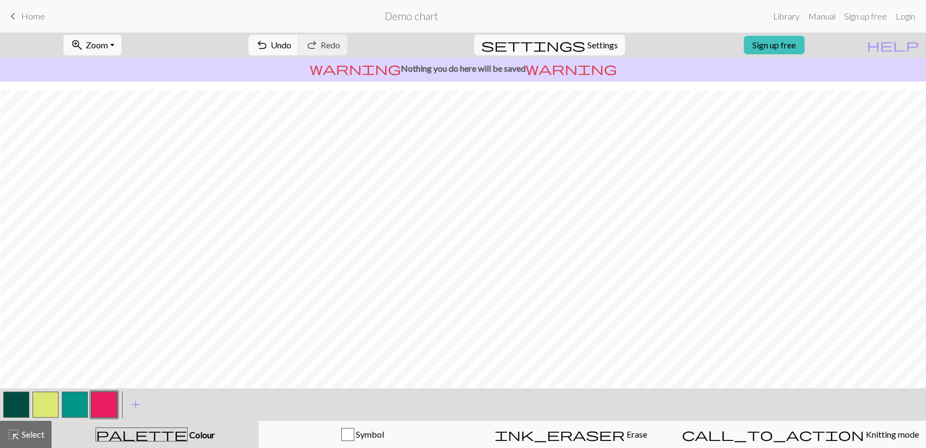
click at [47, 403] on button "button" at bounding box center [46, 404] width 26 height 26
click at [16, 399] on button "button" at bounding box center [16, 404] width 26 height 26
click at [44, 415] on button "button" at bounding box center [46, 404] width 26 height 26
click at [75, 404] on button "button" at bounding box center [75, 404] width 26 height 26
click at [13, 400] on button "button" at bounding box center [16, 404] width 26 height 26
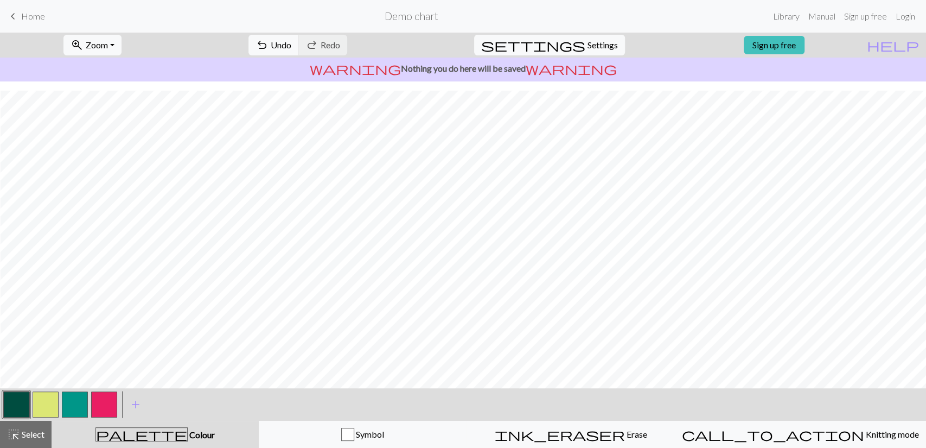
click at [74, 407] on button "button" at bounding box center [75, 404] width 26 height 26
click at [50, 410] on button "button" at bounding box center [46, 404] width 26 height 26
click at [21, 393] on div at bounding box center [16, 404] width 29 height 29
click at [21, 393] on button "button" at bounding box center [16, 404] width 26 height 26
click at [79, 397] on button "button" at bounding box center [75, 404] width 26 height 26
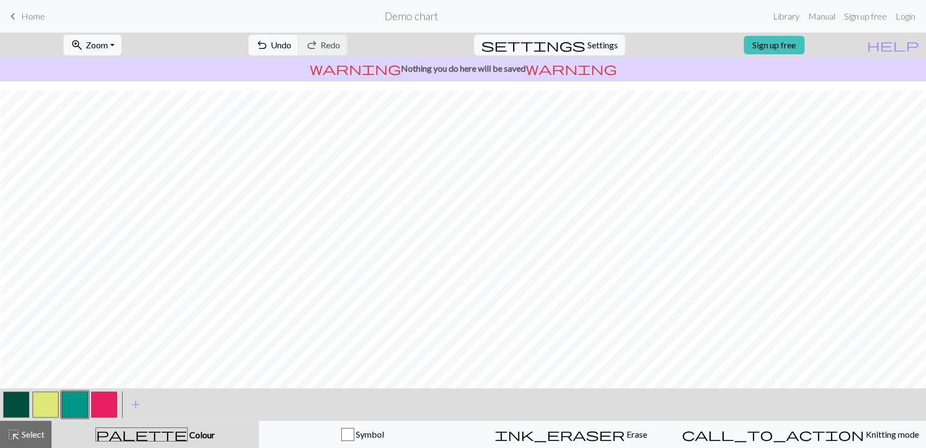
click at [9, 403] on button "button" at bounding box center [16, 404] width 26 height 26
click at [72, 407] on button "button" at bounding box center [75, 404] width 26 height 26
click at [111, 395] on button "button" at bounding box center [104, 404] width 26 height 26
click at [81, 401] on button "button" at bounding box center [75, 404] width 26 height 26
click at [85, 400] on button "button" at bounding box center [75, 404] width 26 height 26
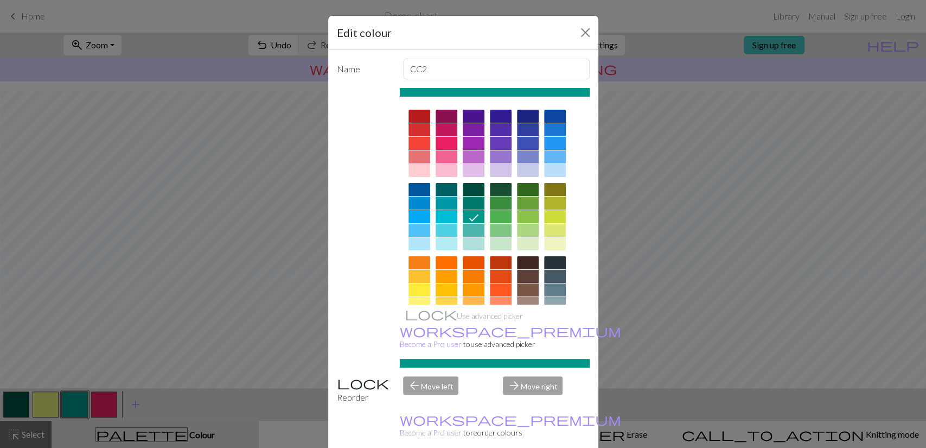
click at [494, 200] on div at bounding box center [501, 202] width 22 height 13
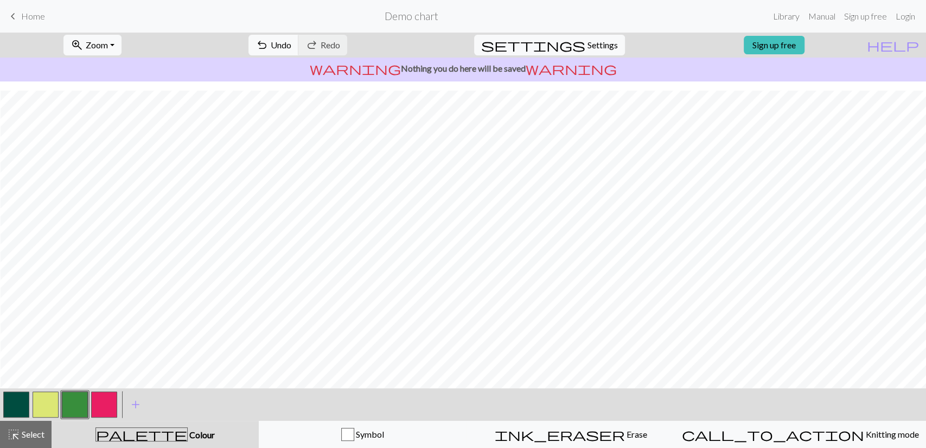
click at [81, 400] on button "button" at bounding box center [75, 404] width 26 height 26
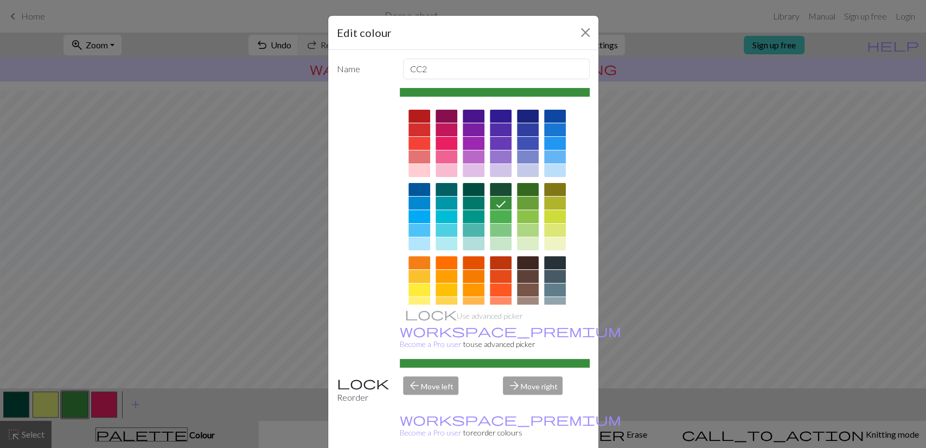
click at [475, 226] on div at bounding box center [474, 230] width 22 height 13
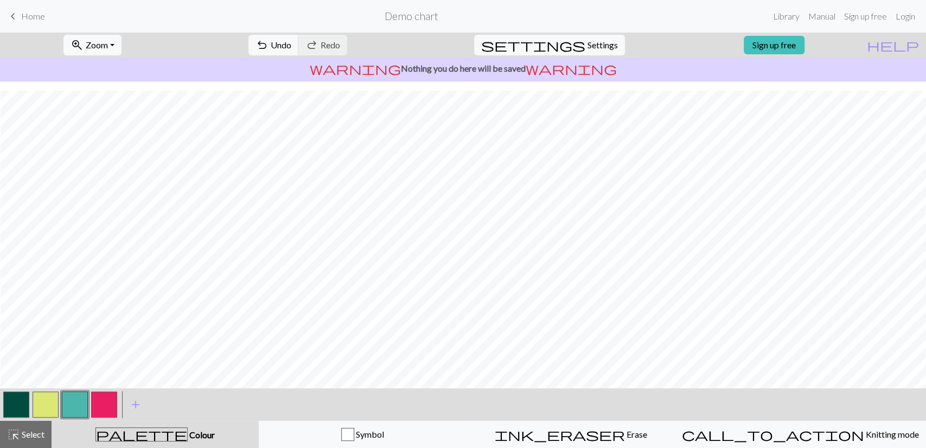
click at [83, 403] on button "button" at bounding box center [75, 404] width 26 height 26
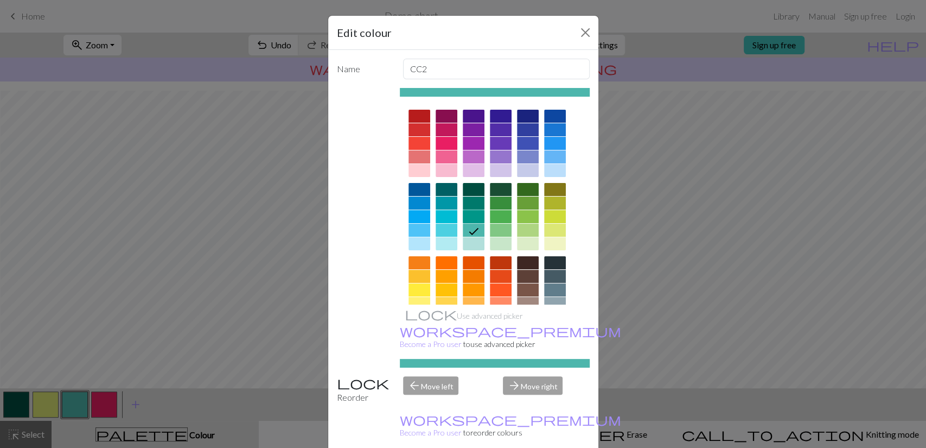
click at [466, 220] on div at bounding box center [474, 216] width 22 height 13
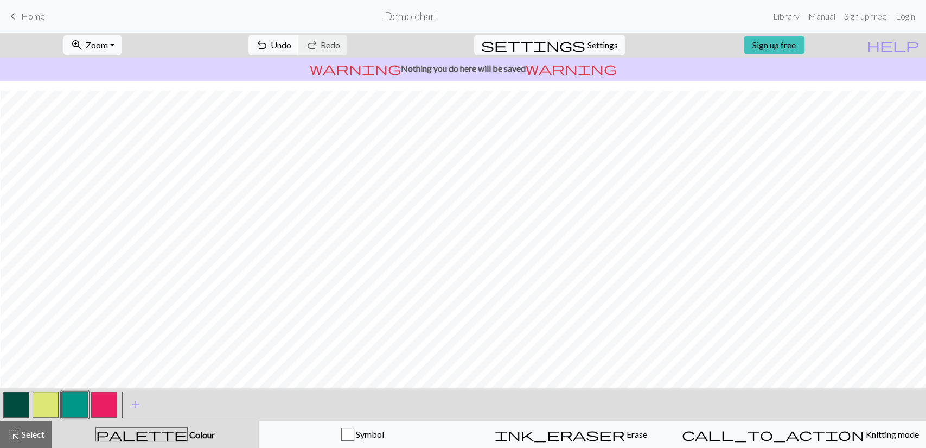
click at [49, 403] on button "button" at bounding box center [46, 404] width 26 height 26
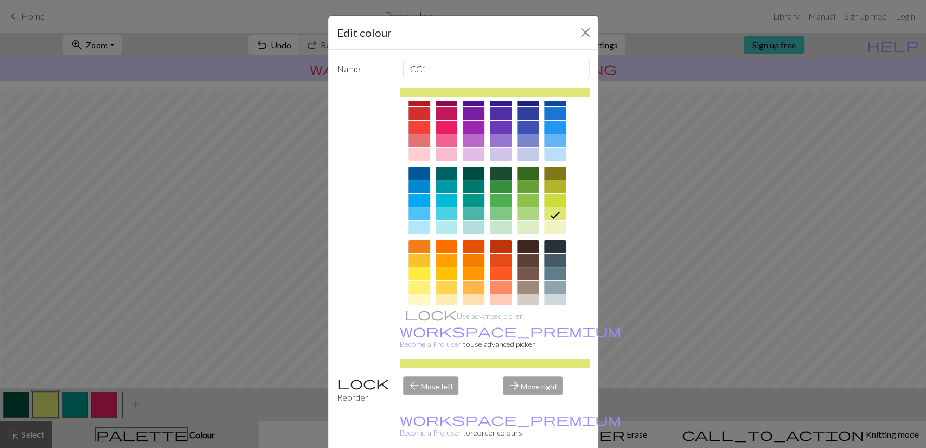
scroll to position [15, 0]
click at [544, 204] on div at bounding box center [555, 201] width 22 height 13
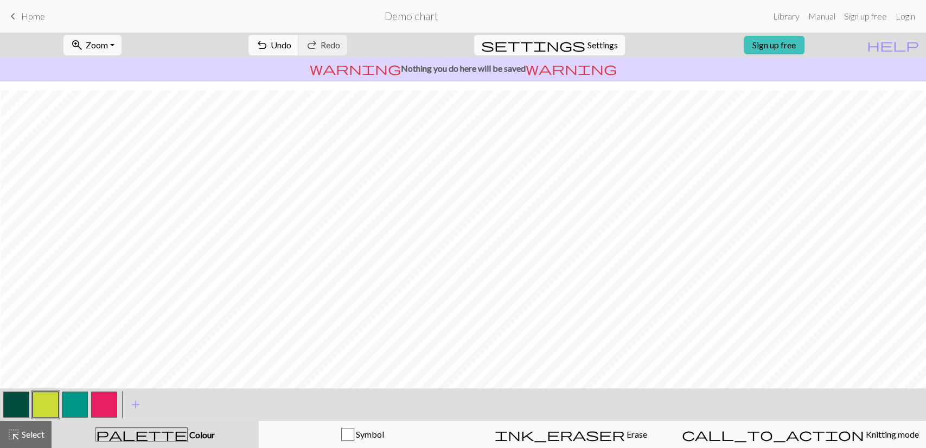
click at [23, 405] on button "button" at bounding box center [16, 404] width 26 height 26
click at [54, 406] on button "button" at bounding box center [46, 404] width 26 height 26
click at [16, 413] on button "button" at bounding box center [16, 404] width 26 height 26
click at [41, 408] on button "button" at bounding box center [46, 404] width 26 height 26
click at [7, 408] on button "button" at bounding box center [16, 404] width 26 height 26
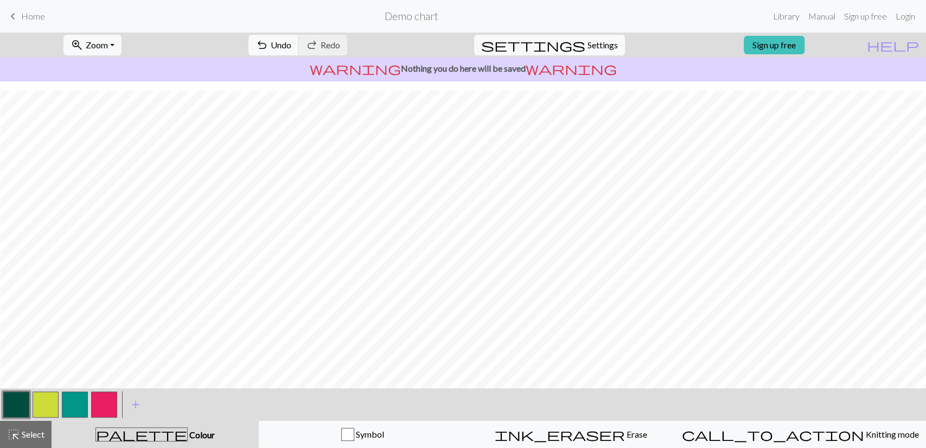
click at [48, 414] on button "button" at bounding box center [46, 404] width 26 height 26
click at [122, 44] on button "zoom_in Zoom Zoom" at bounding box center [92, 45] width 58 height 21
click at [142, 73] on button "Fit all" at bounding box center [107, 68] width 86 height 17
